Goal: Navigation & Orientation: Find specific page/section

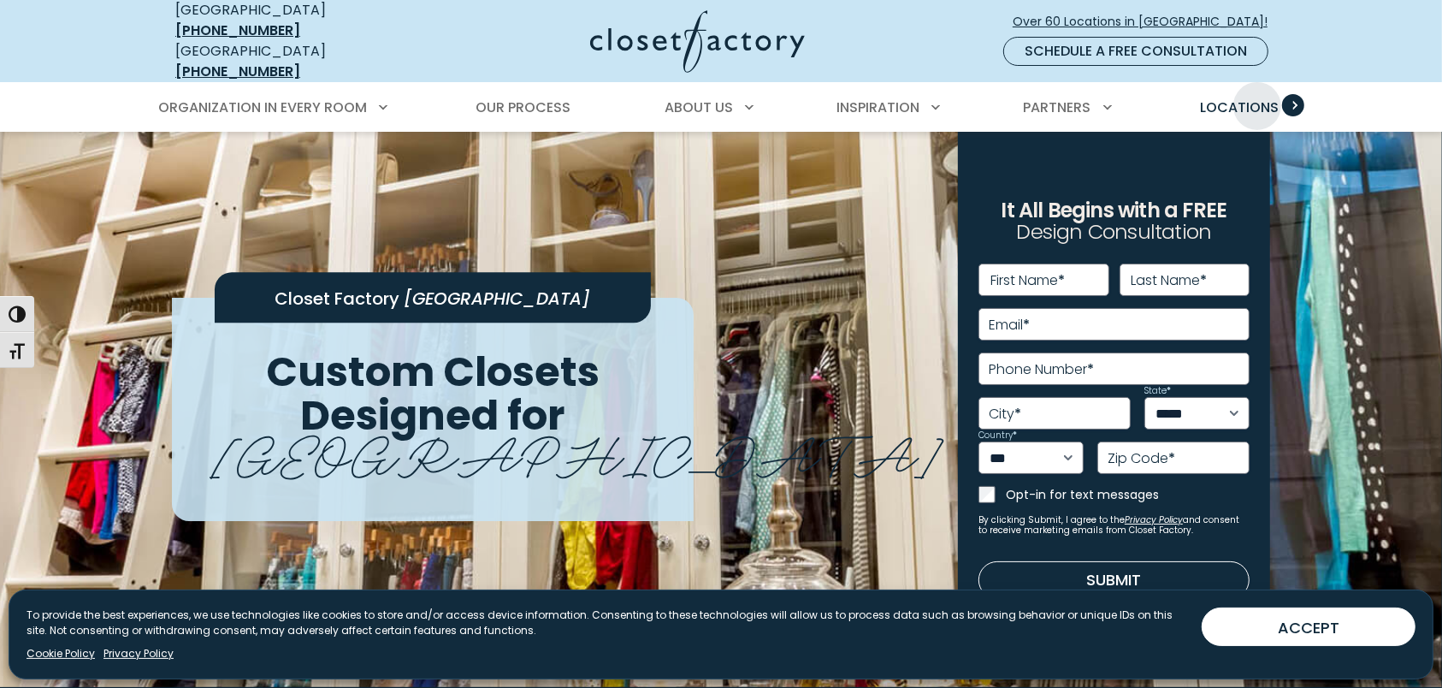
click at [1257, 98] on span "Locations" at bounding box center [1239, 108] width 79 height 20
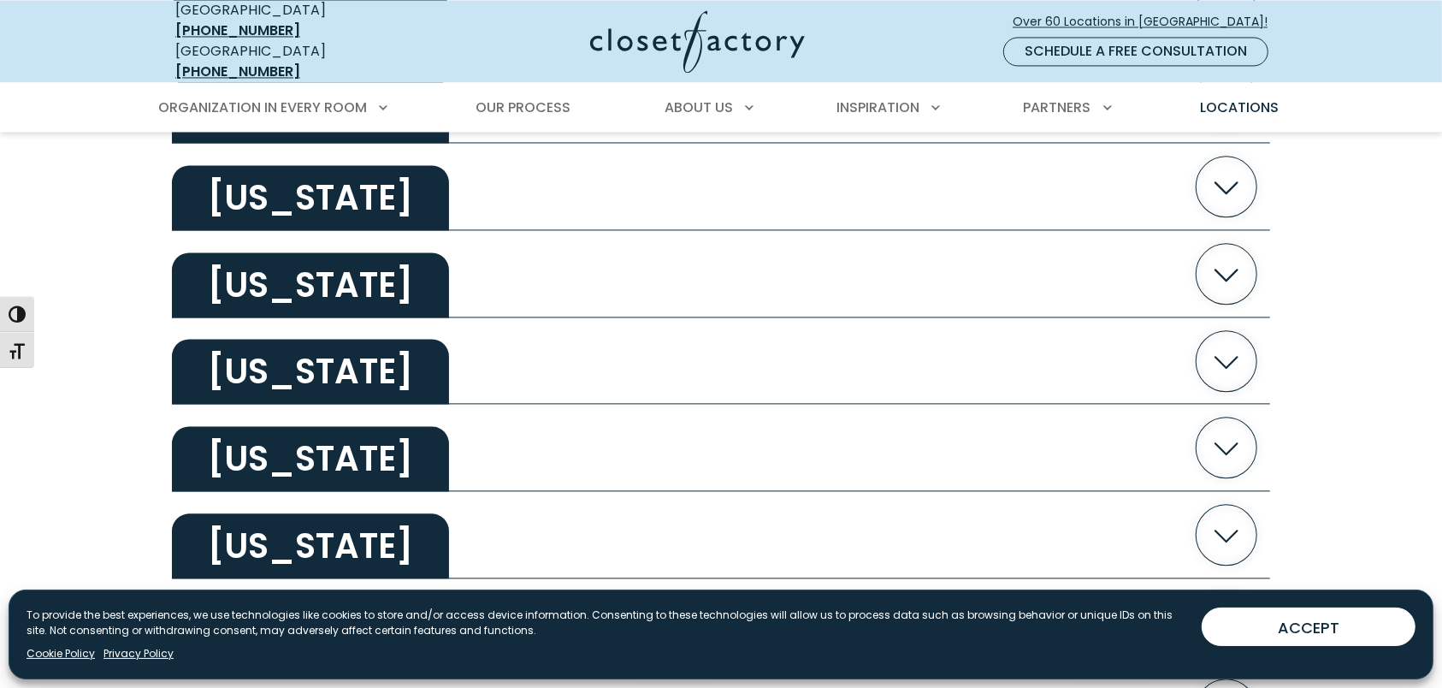
scroll to position [3148, 0]
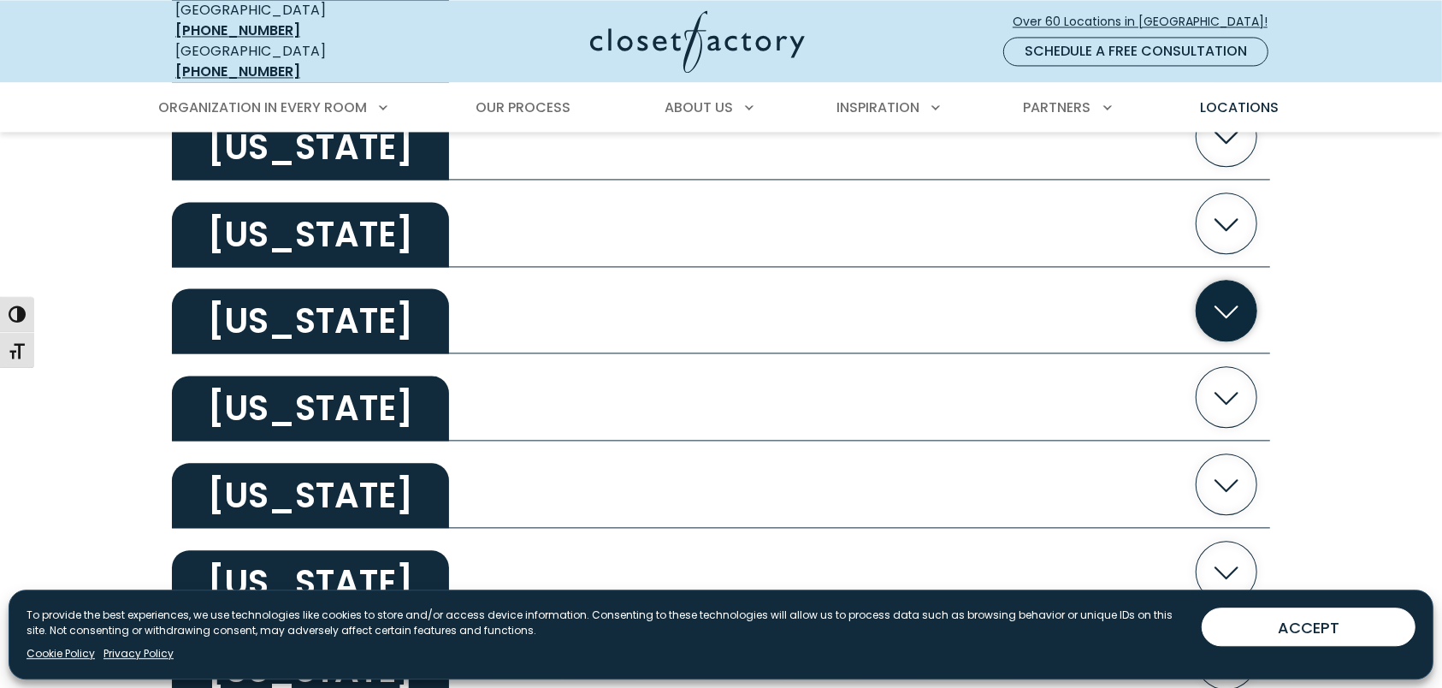
click at [269, 291] on h2 "Texas" at bounding box center [310, 320] width 277 height 65
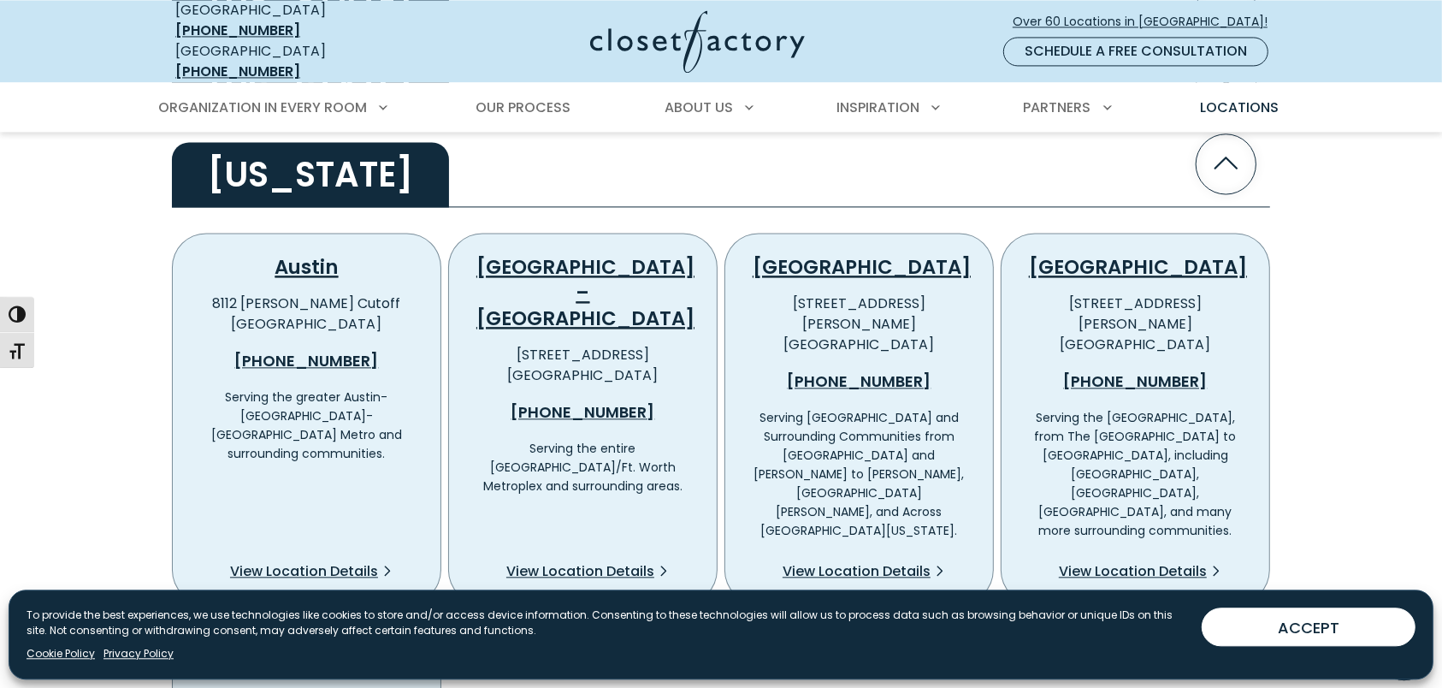
scroll to position [3285, 0]
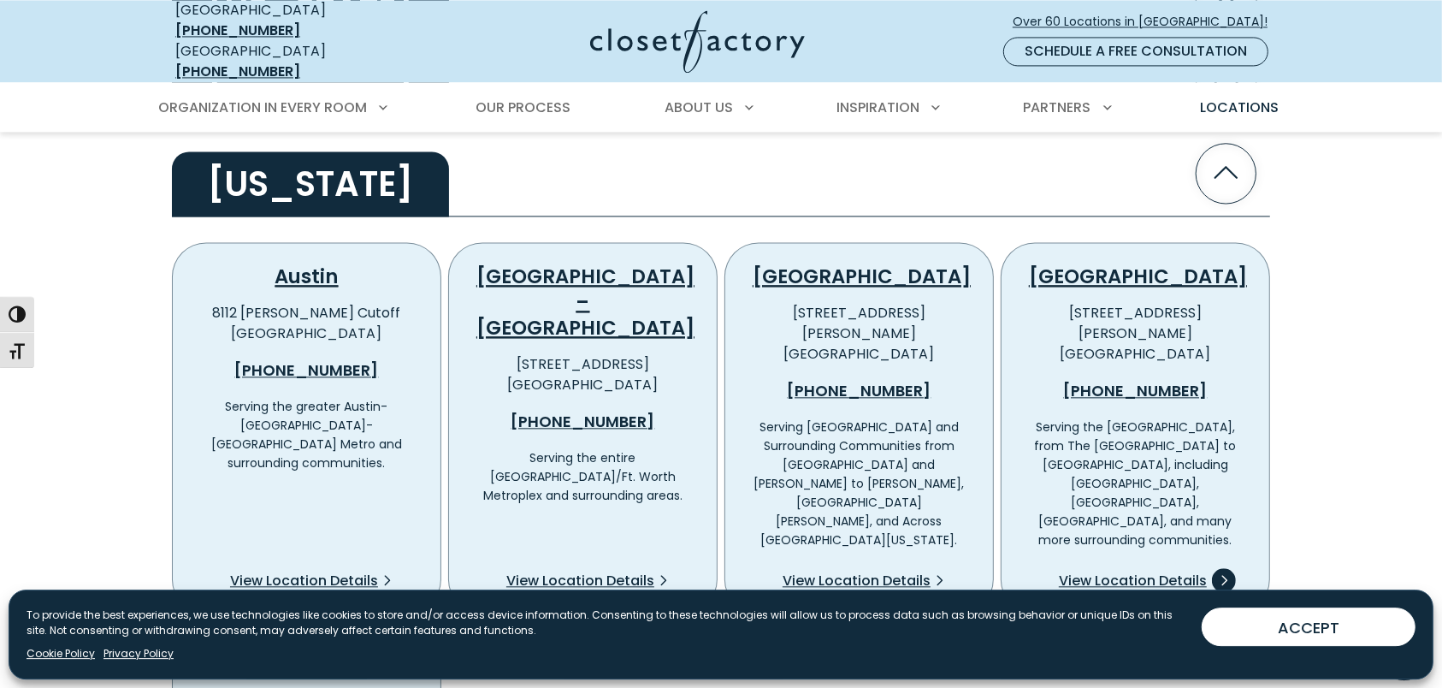
click at [1125, 571] on span "View Location Details" at bounding box center [1133, 581] width 148 height 21
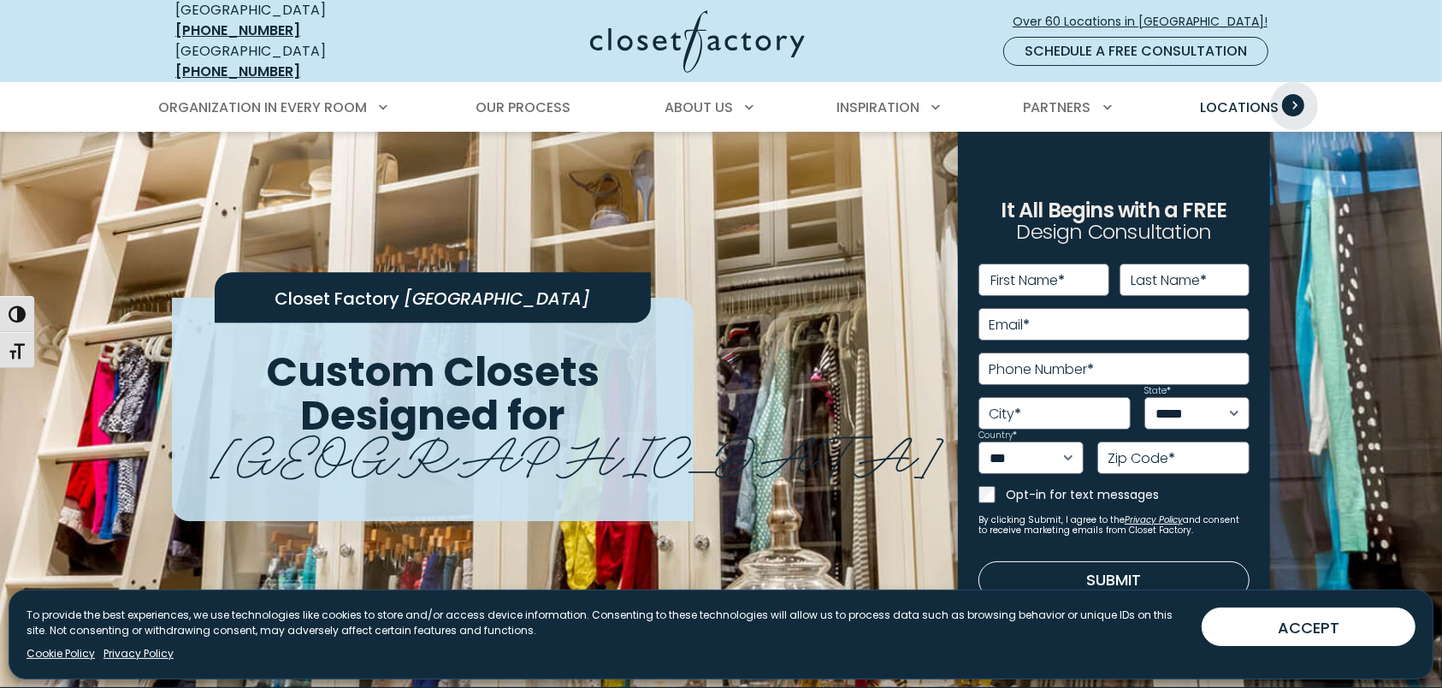
click at [1294, 94] on span "Primary Menu" at bounding box center [1293, 105] width 22 height 22
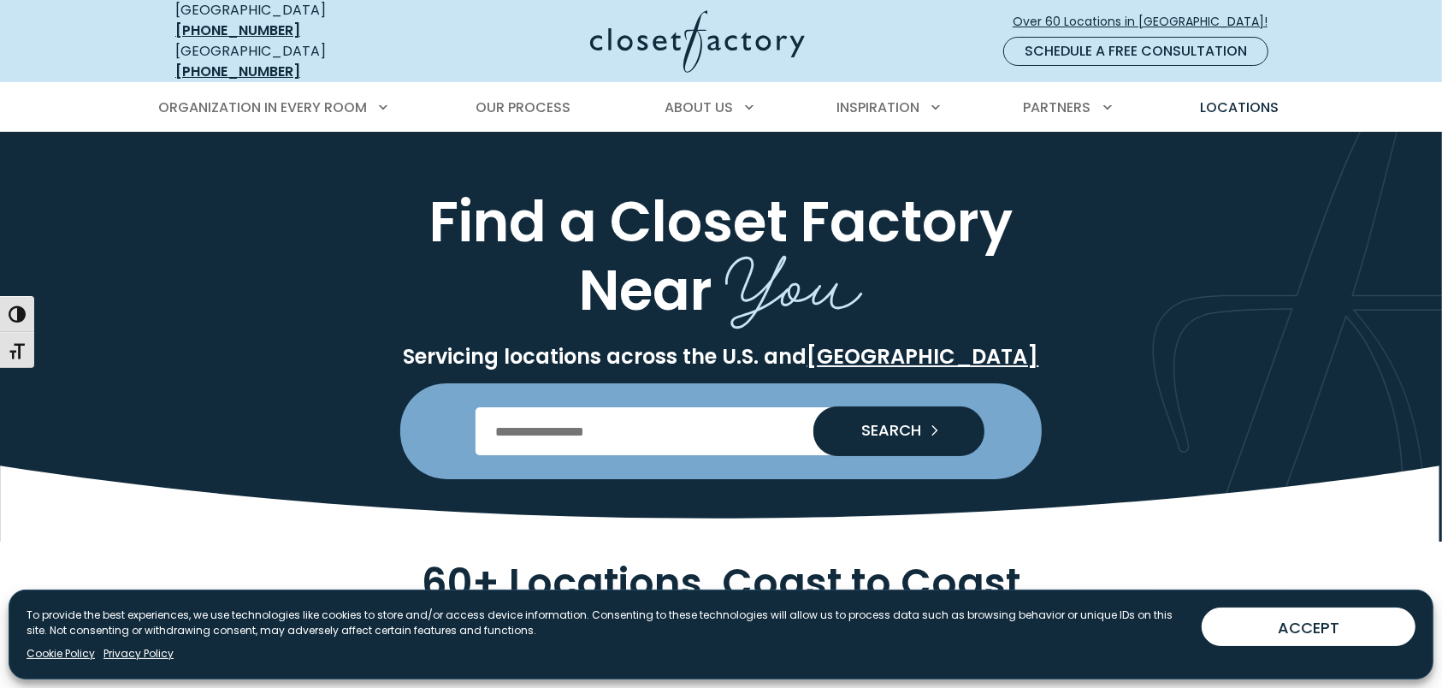
click at [490, 407] on input "Enter Postal Code" at bounding box center [722, 431] width 492 height 48
type input "*****"
click at [884, 423] on span "SEARCH" at bounding box center [885, 430] width 74 height 15
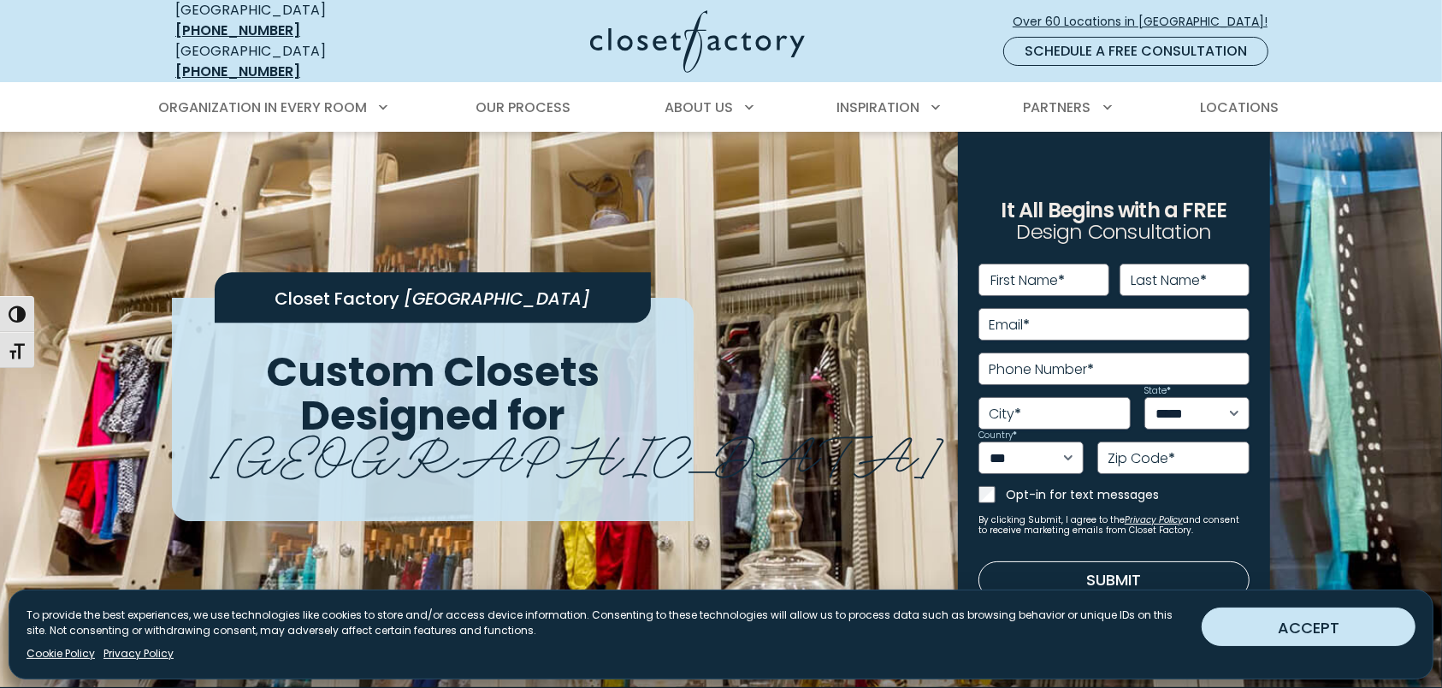
click at [1369, 628] on button "ACCEPT" at bounding box center [1309, 626] width 214 height 38
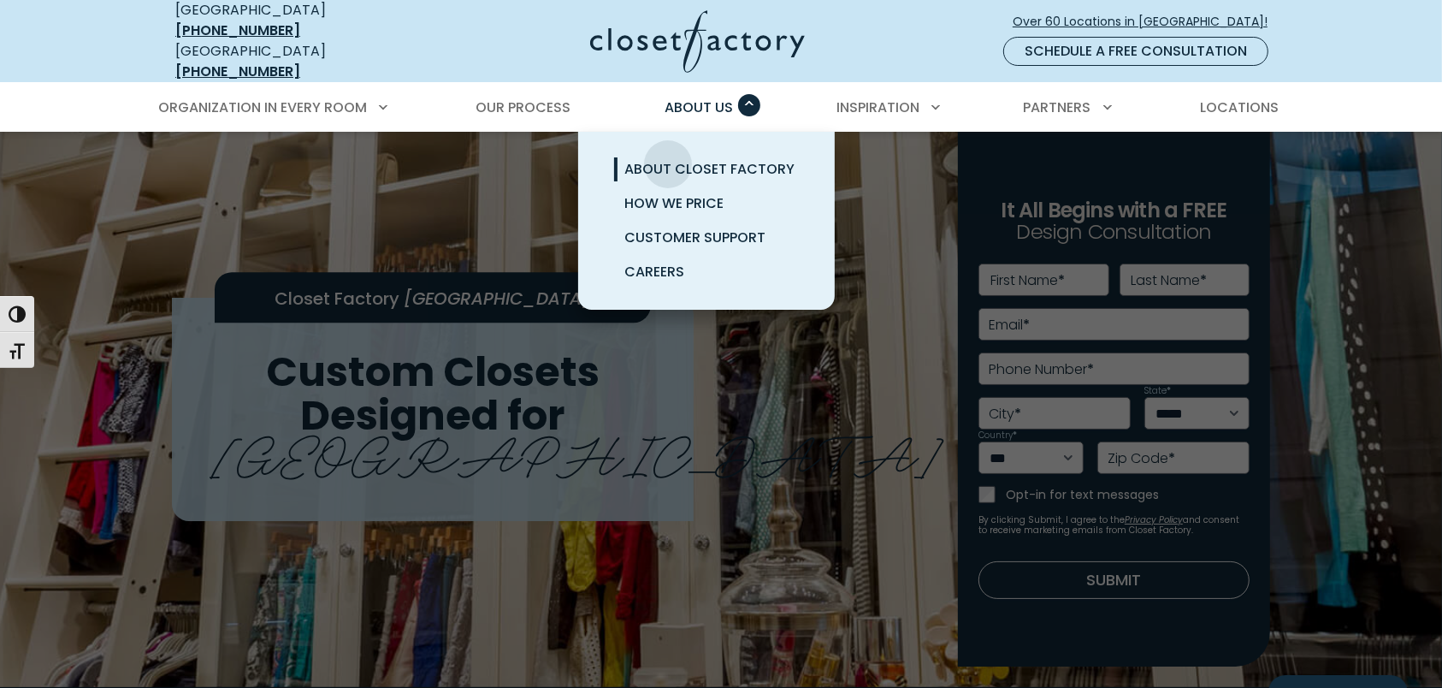
click at [668, 159] on span "About Closet Factory" at bounding box center [709, 169] width 170 height 20
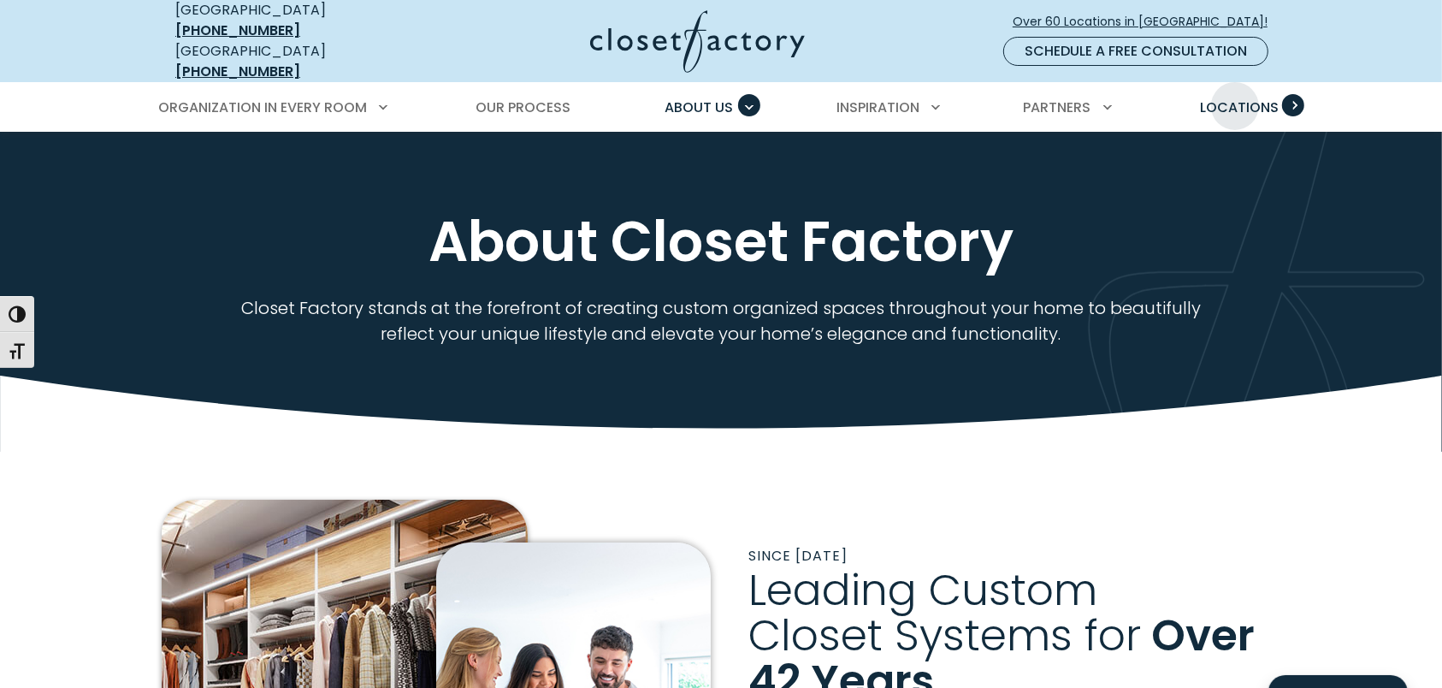
click at [1235, 98] on span "Locations" at bounding box center [1239, 108] width 79 height 20
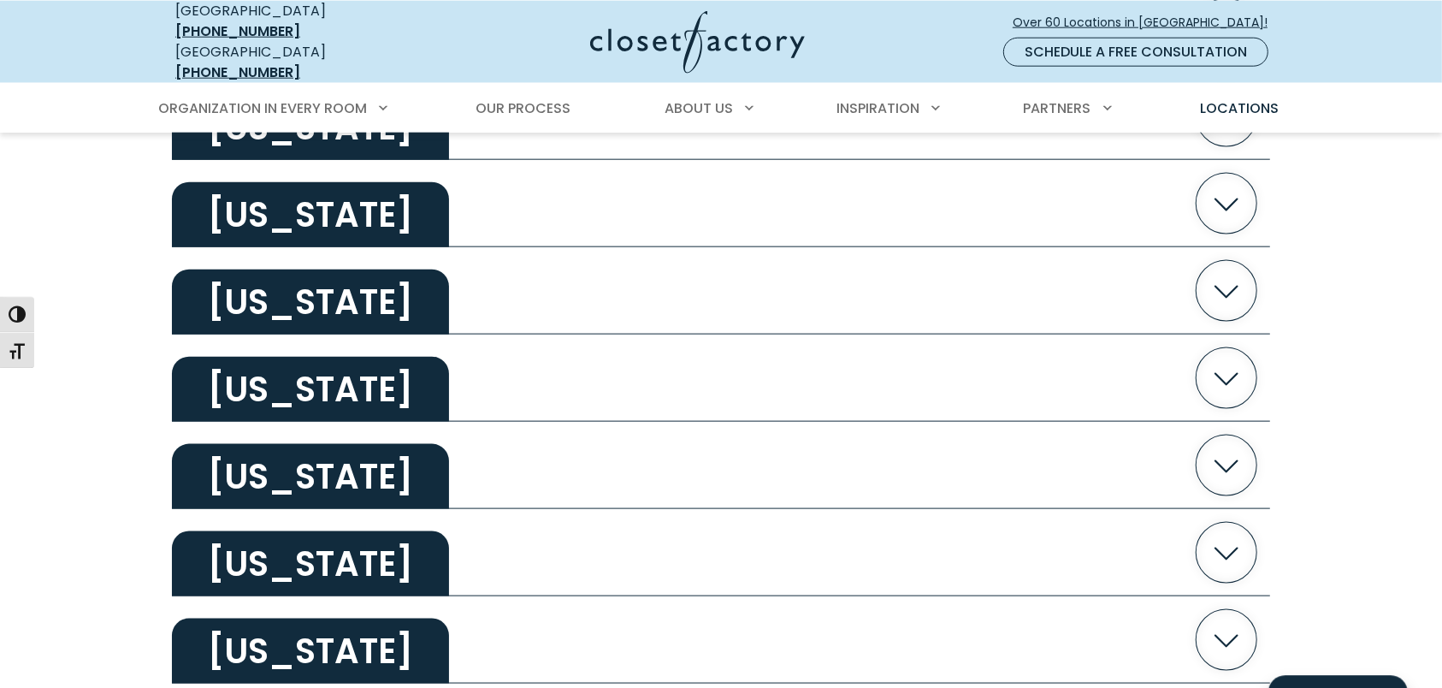
scroll to position [2823, 0]
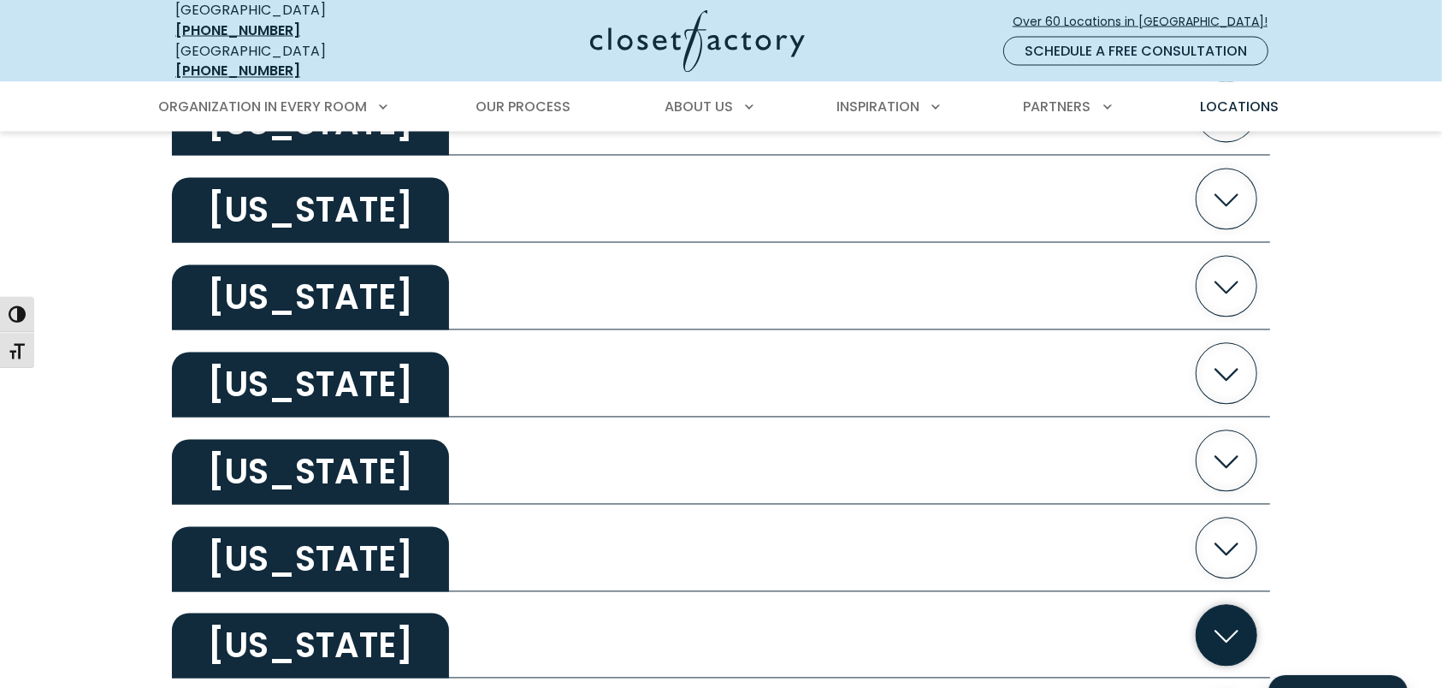
click at [236, 616] on h2 "[US_STATE]" at bounding box center [310, 645] width 277 height 65
click at [307, 629] on h2 "[US_STATE]" at bounding box center [310, 645] width 277 height 65
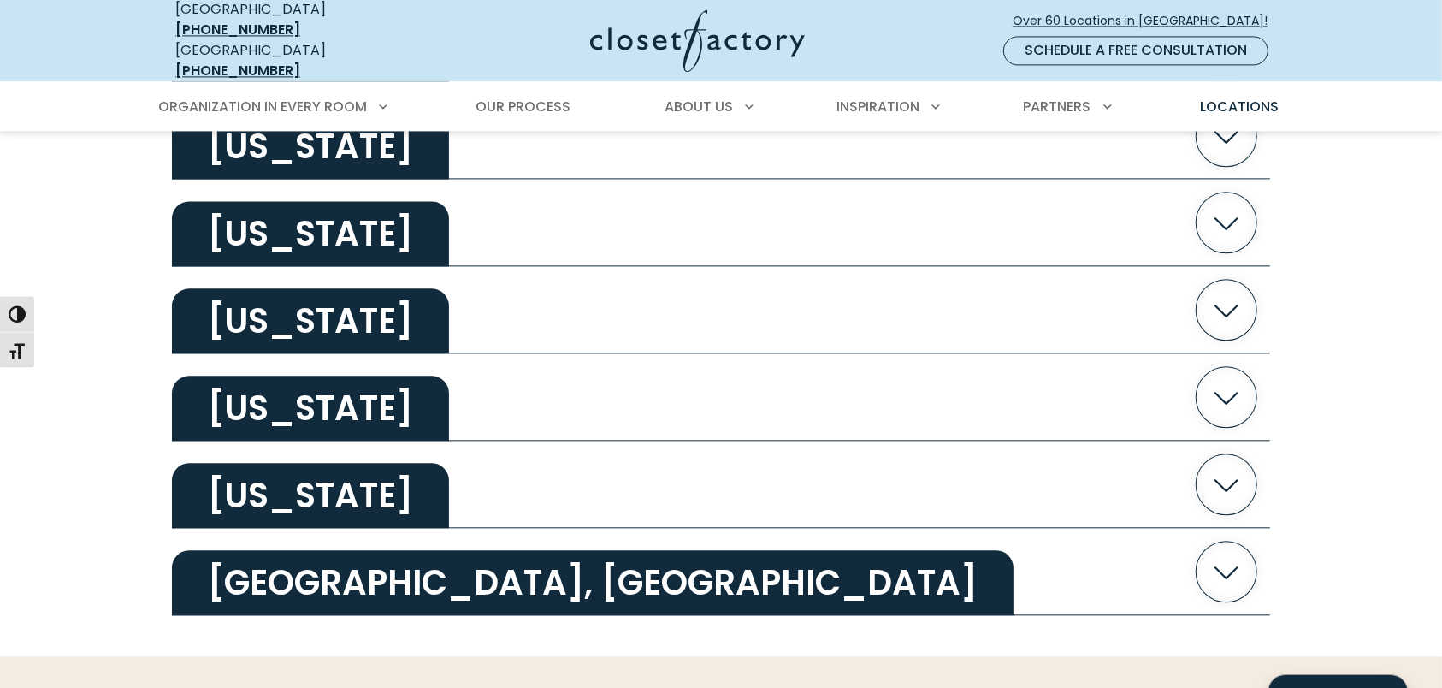
scroll to position [3339, 0]
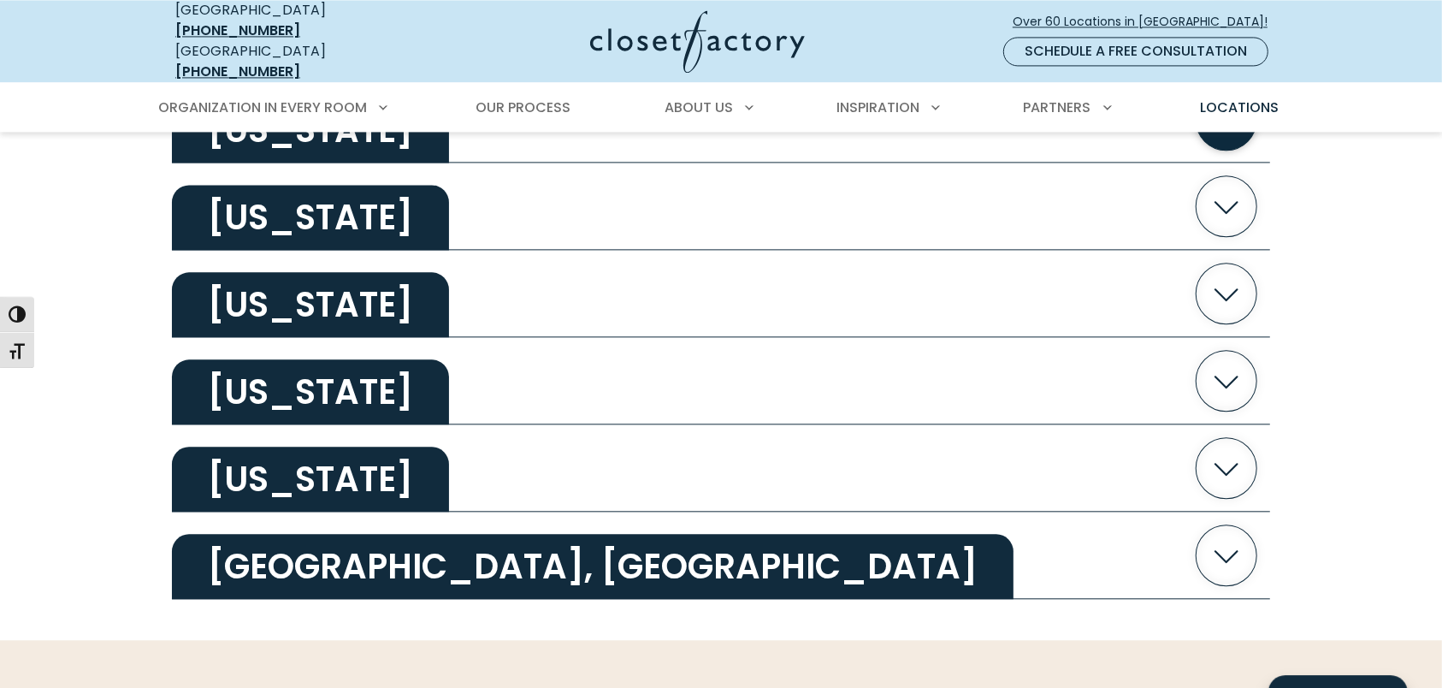
click at [222, 139] on h2 "[US_STATE]" at bounding box center [310, 130] width 277 height 65
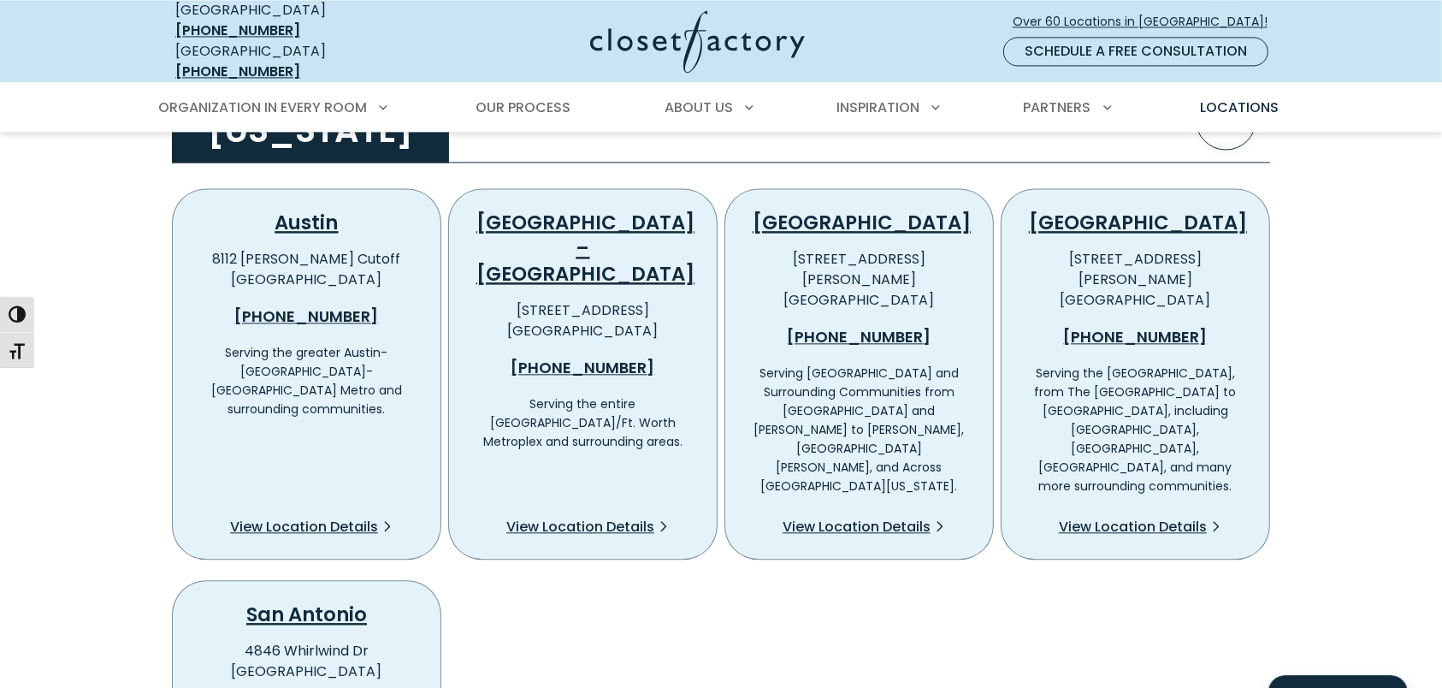
click at [1188, 364] on p "Serving the [GEOGRAPHIC_DATA], from The [GEOGRAPHIC_DATA] to [GEOGRAPHIC_DATA],…" at bounding box center [1135, 430] width 213 height 132
